Goal: Entertainment & Leisure: Consume media (video, audio)

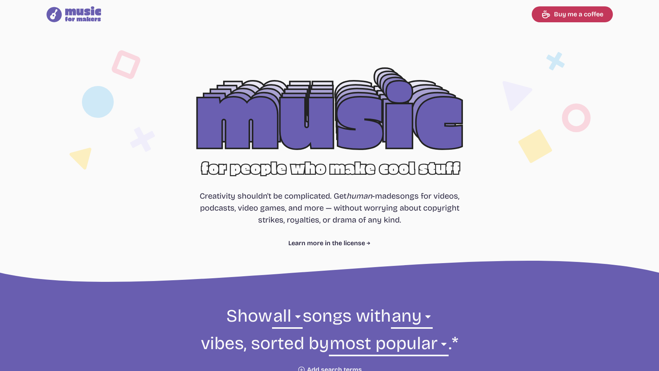
select select "most popular"
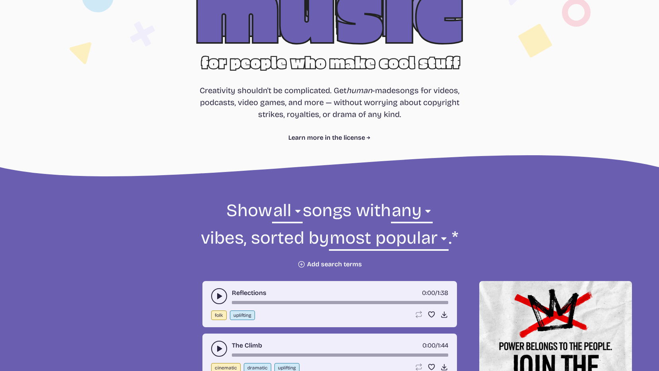
scroll to position [119, 0]
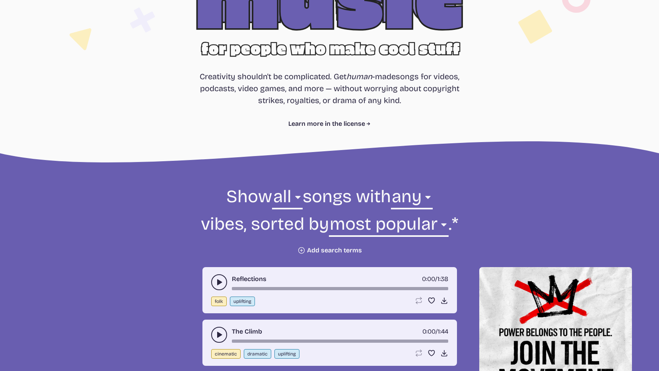
click at [218, 282] on use "play-pause toggle" at bounding box center [219, 282] width 8 height 8
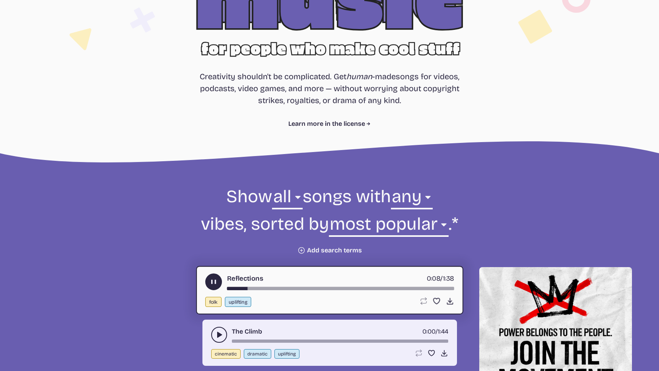
click at [219, 331] on icon "play-pause toggle" at bounding box center [219, 335] width 8 height 8
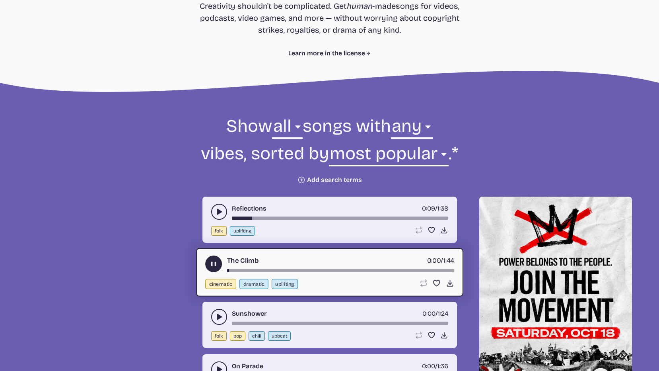
scroll to position [199, 0]
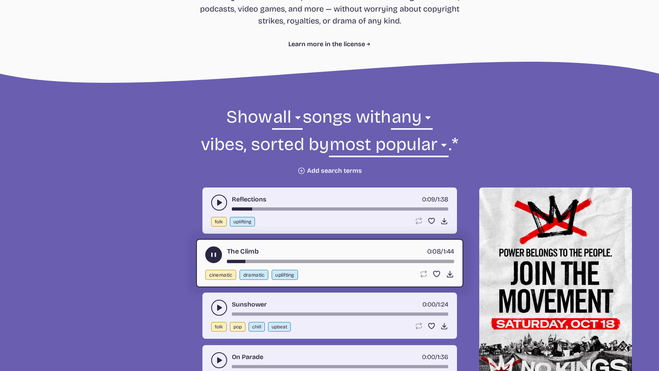
click at [243, 274] on button "dramatic" at bounding box center [254, 275] width 29 height 10
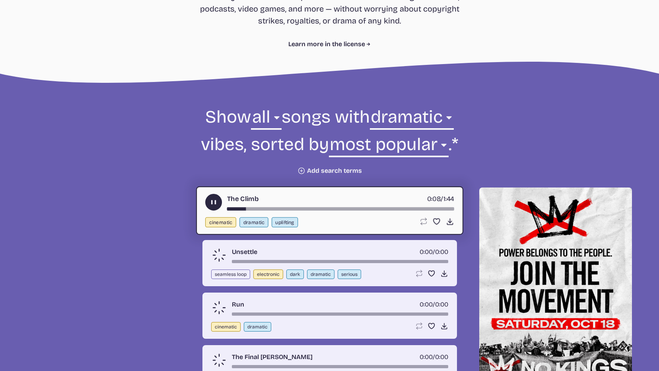
scroll to position [285, 0]
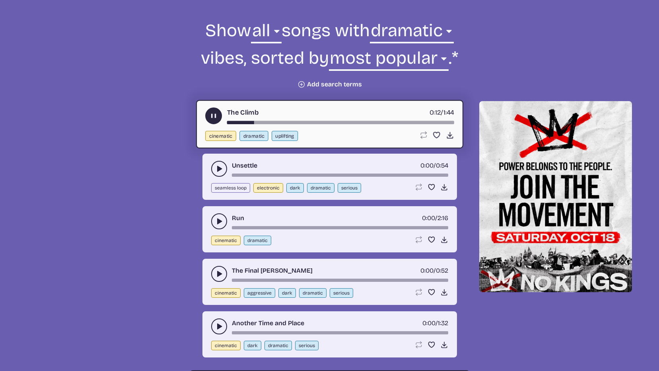
click at [216, 169] on icon "play-pause toggle" at bounding box center [219, 169] width 8 height 8
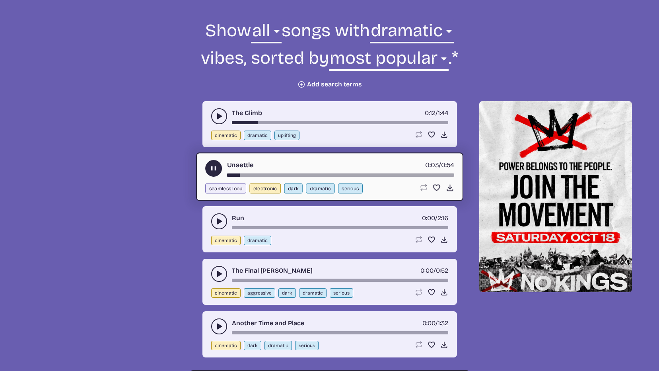
click at [212, 222] on button "play-pause toggle" at bounding box center [219, 221] width 16 height 16
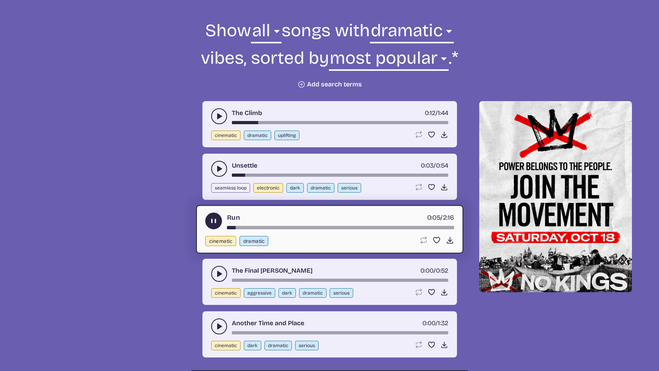
click at [212, 274] on button "play-pause toggle" at bounding box center [219, 274] width 16 height 16
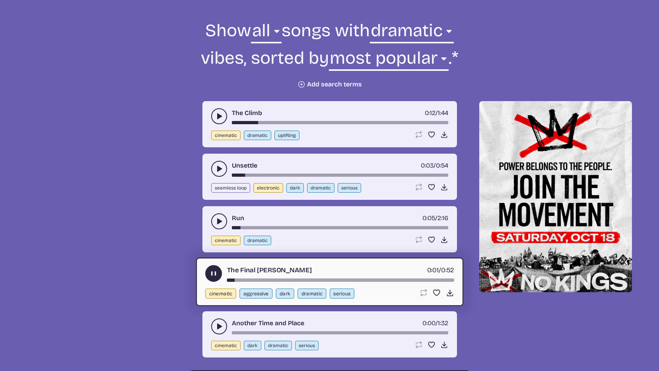
click at [215, 321] on button "play-pause toggle" at bounding box center [219, 326] width 16 height 16
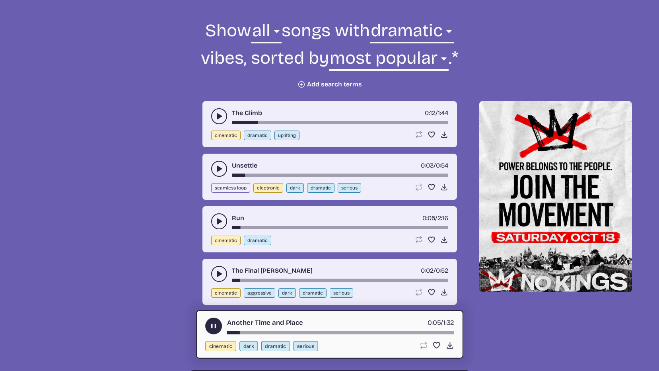
scroll to position [325, 0]
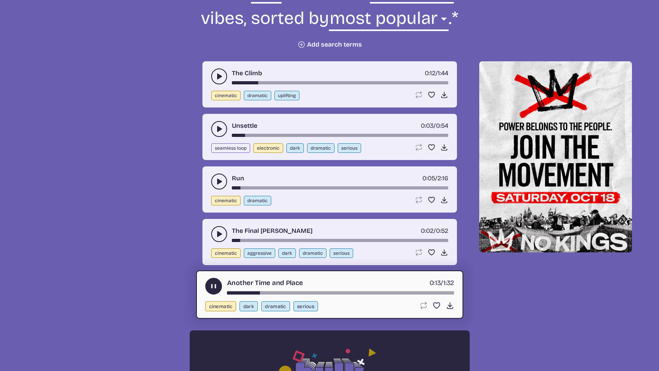
click at [291, 306] on div "cinematic dark dramatic serious" at bounding box center [308, 306] width 207 height 10
click at [295, 306] on button "serious" at bounding box center [305, 306] width 25 height 10
select select "serious"
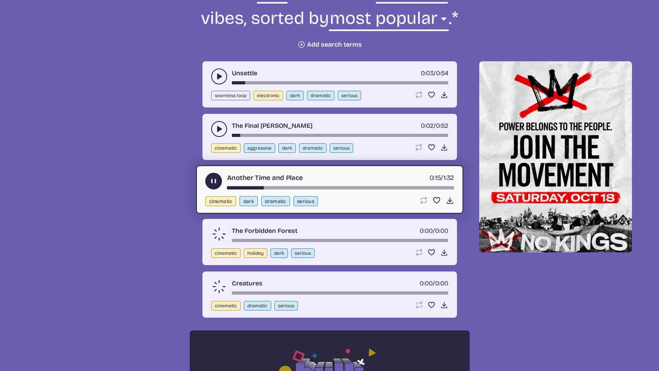
scroll to position [285, 0]
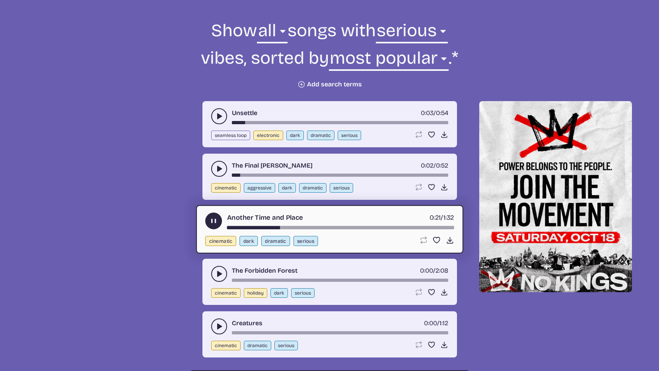
click at [213, 271] on button "play-pause toggle" at bounding box center [219, 274] width 16 height 16
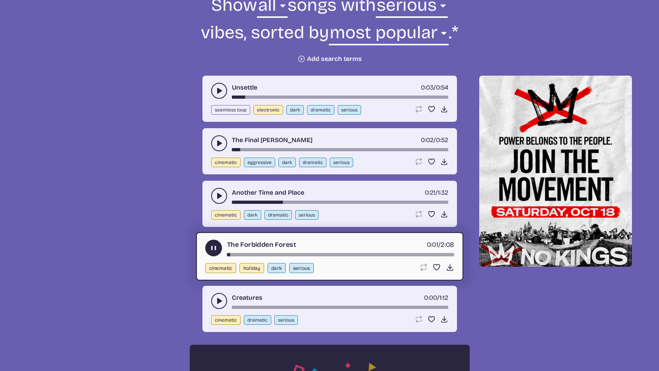
scroll to position [325, 0]
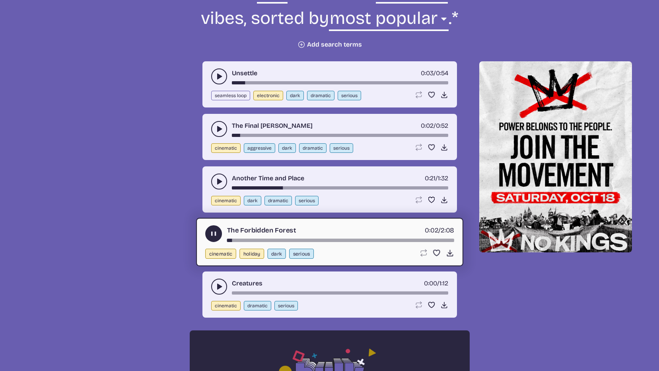
click at [214, 284] on button "play-pause toggle" at bounding box center [219, 287] width 16 height 16
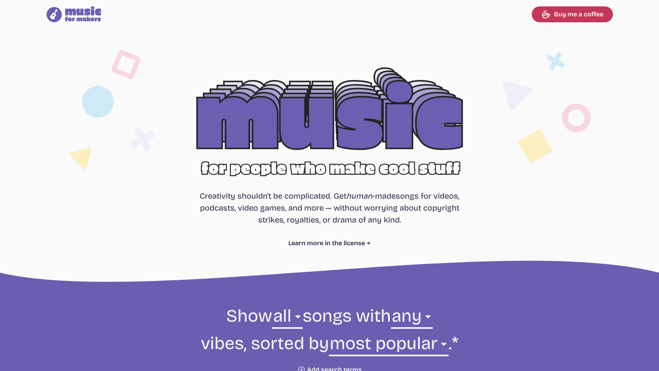
select select "most popular"
